Goal: Transaction & Acquisition: Obtain resource

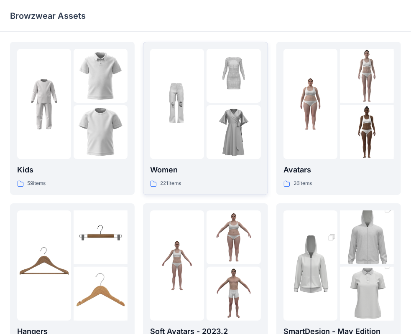
click at [184, 182] on div "221 items" at bounding box center [205, 183] width 110 height 9
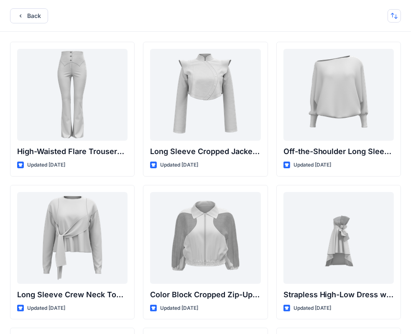
click at [396, 17] on button "button" at bounding box center [393, 15] width 13 height 13
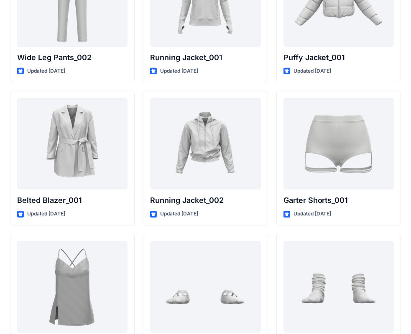
scroll to position [9919, 0]
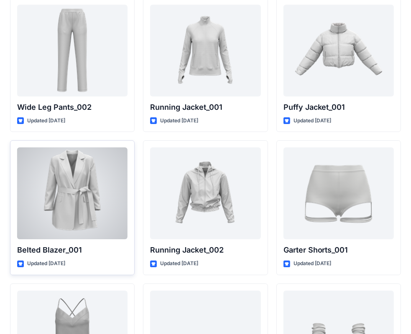
click at [58, 202] on div at bounding box center [72, 193] width 110 height 92
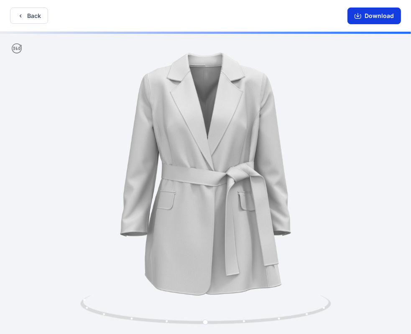
click at [378, 19] on button "Download" at bounding box center [373, 16] width 53 height 17
